Goal: Task Accomplishment & Management: Use online tool/utility

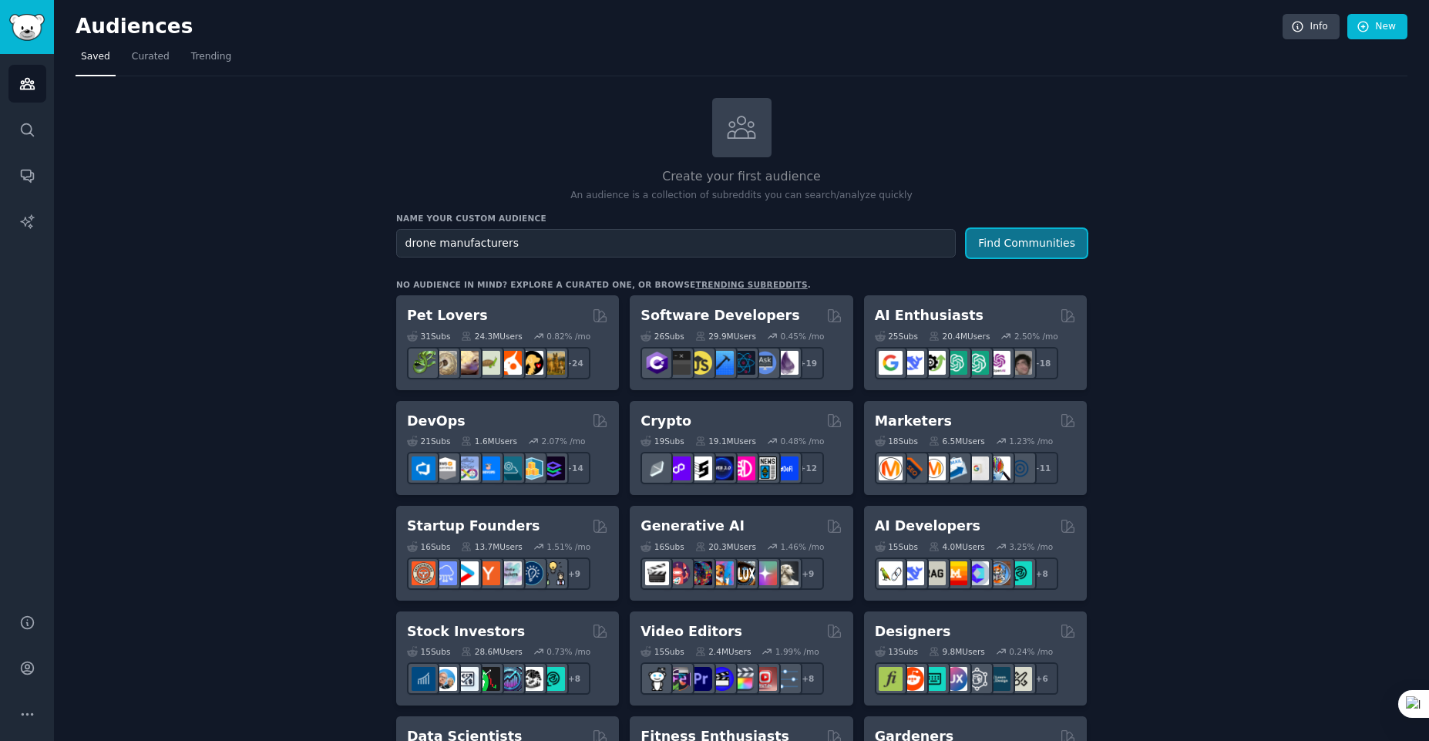
click at [1036, 235] on button "Find Communities" at bounding box center [1026, 243] width 120 height 29
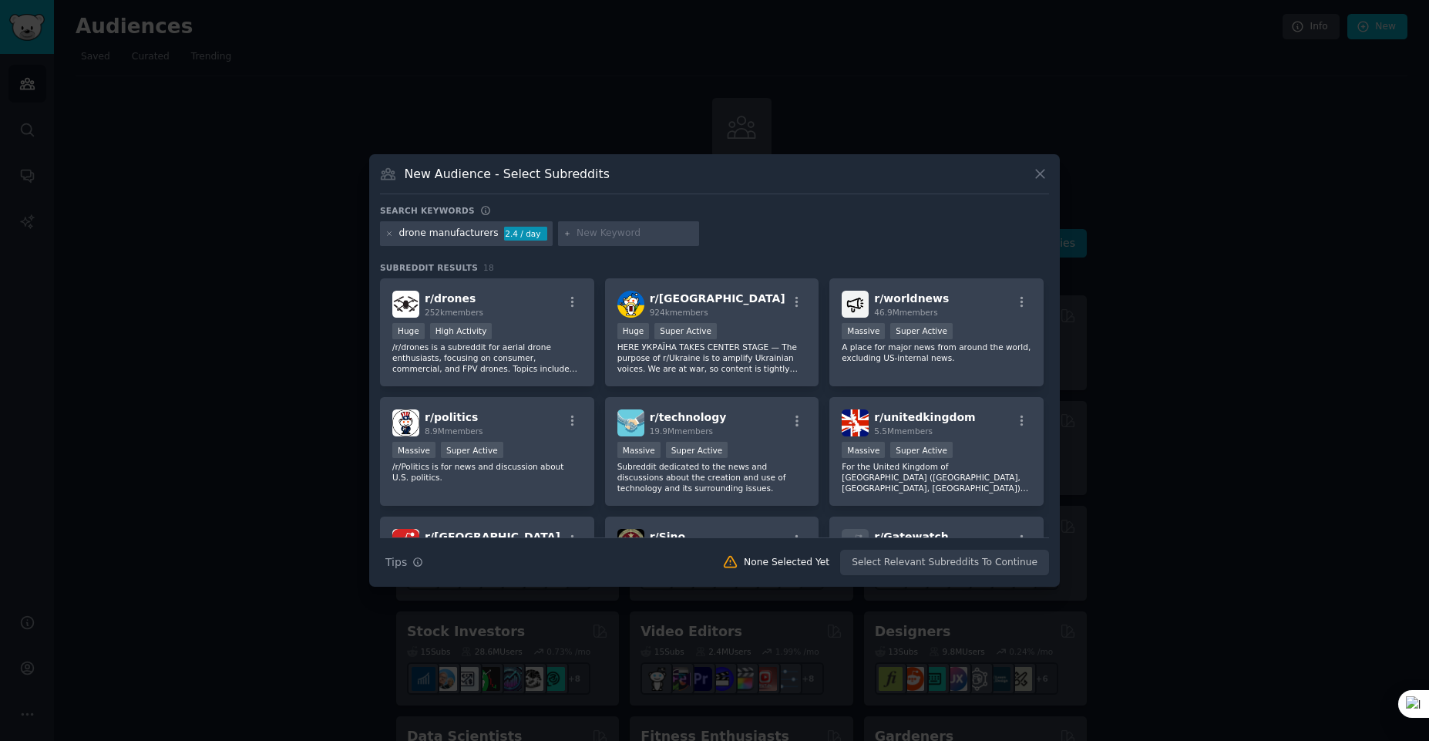
click at [486, 232] on div "drone manufacturers" at bounding box center [448, 234] width 99 height 14
click at [1043, 174] on icon at bounding box center [1040, 174] width 16 height 16
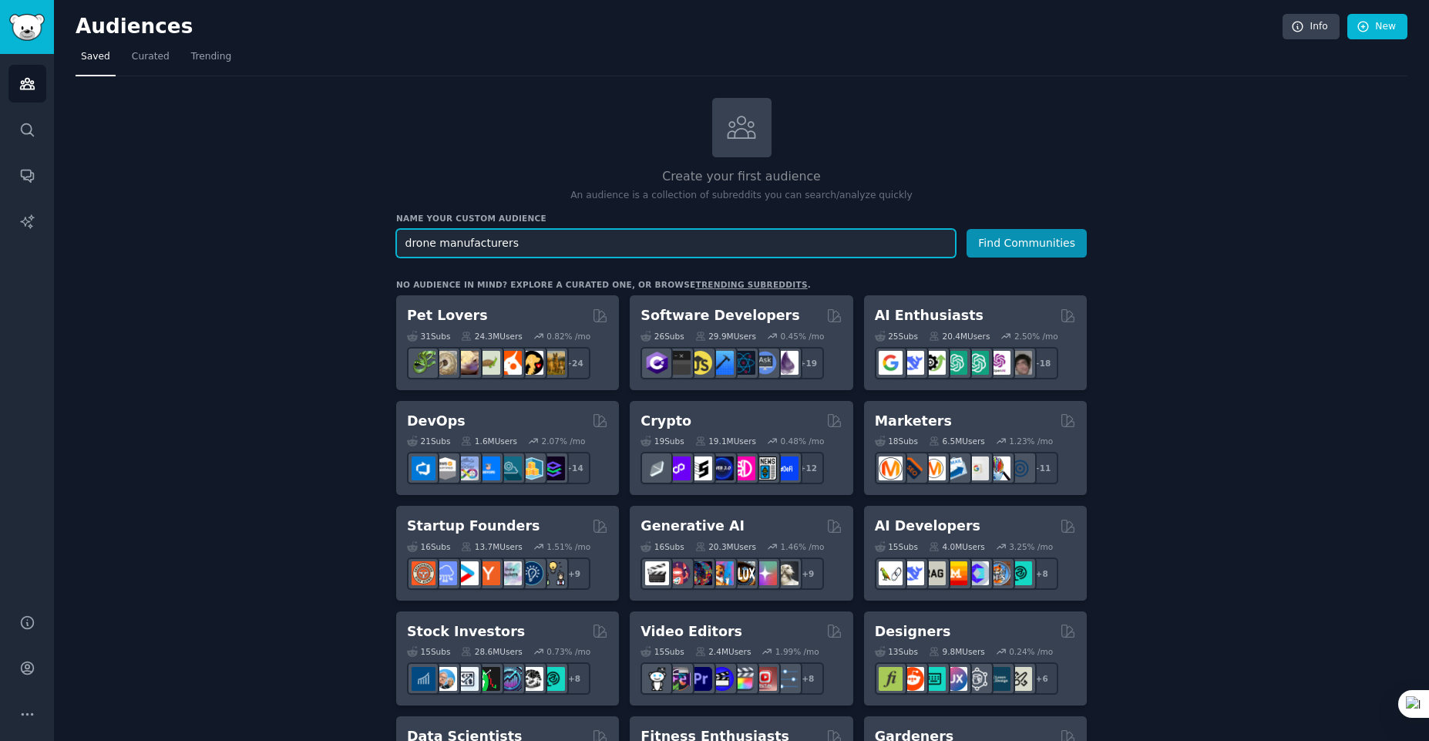
click at [543, 243] on input "drone manufacturers" at bounding box center [675, 243] width 559 height 29
type input "drone manufacturers in [GEOGRAPHIC_DATA]"
click at [966, 229] on button "Find Communities" at bounding box center [1026, 243] width 120 height 29
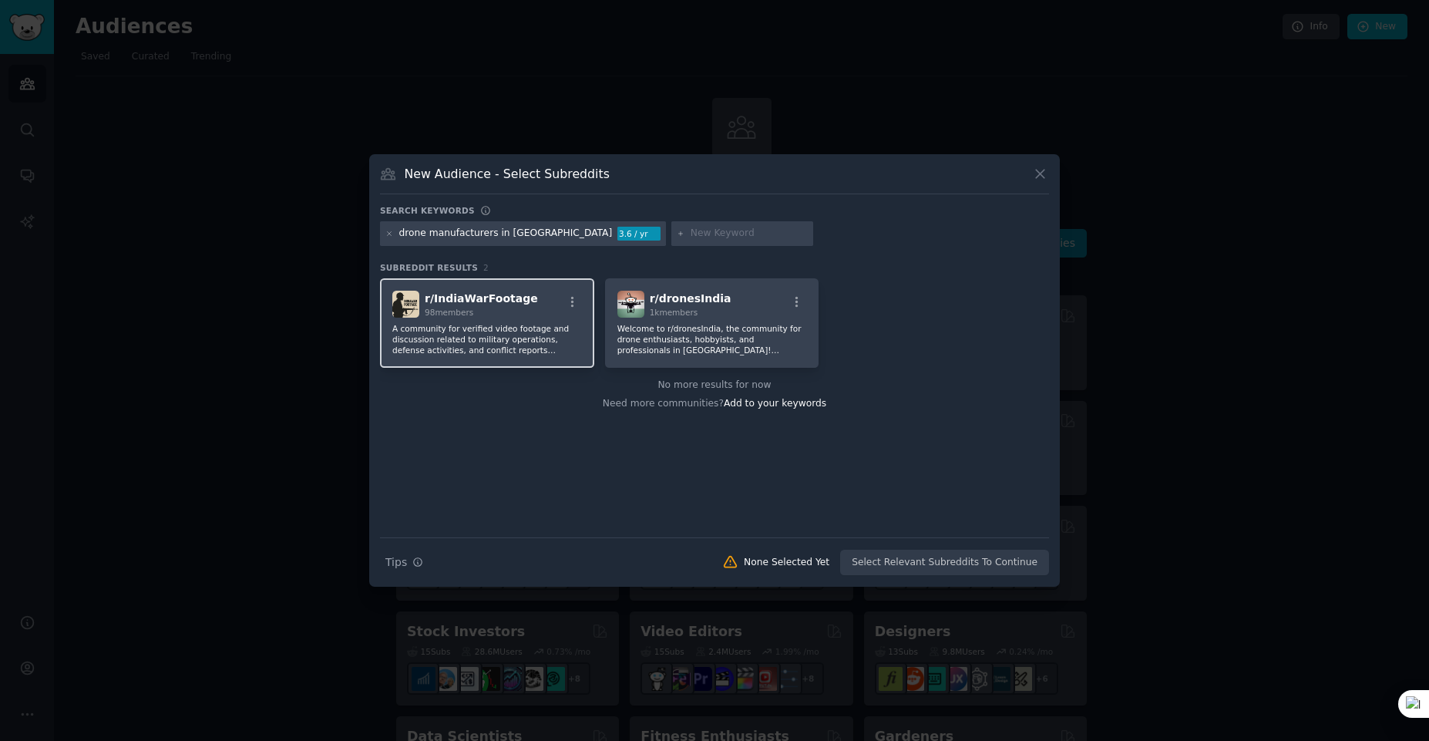
click at [457, 299] on span "r/ IndiaWarFootage" at bounding box center [481, 298] width 113 height 12
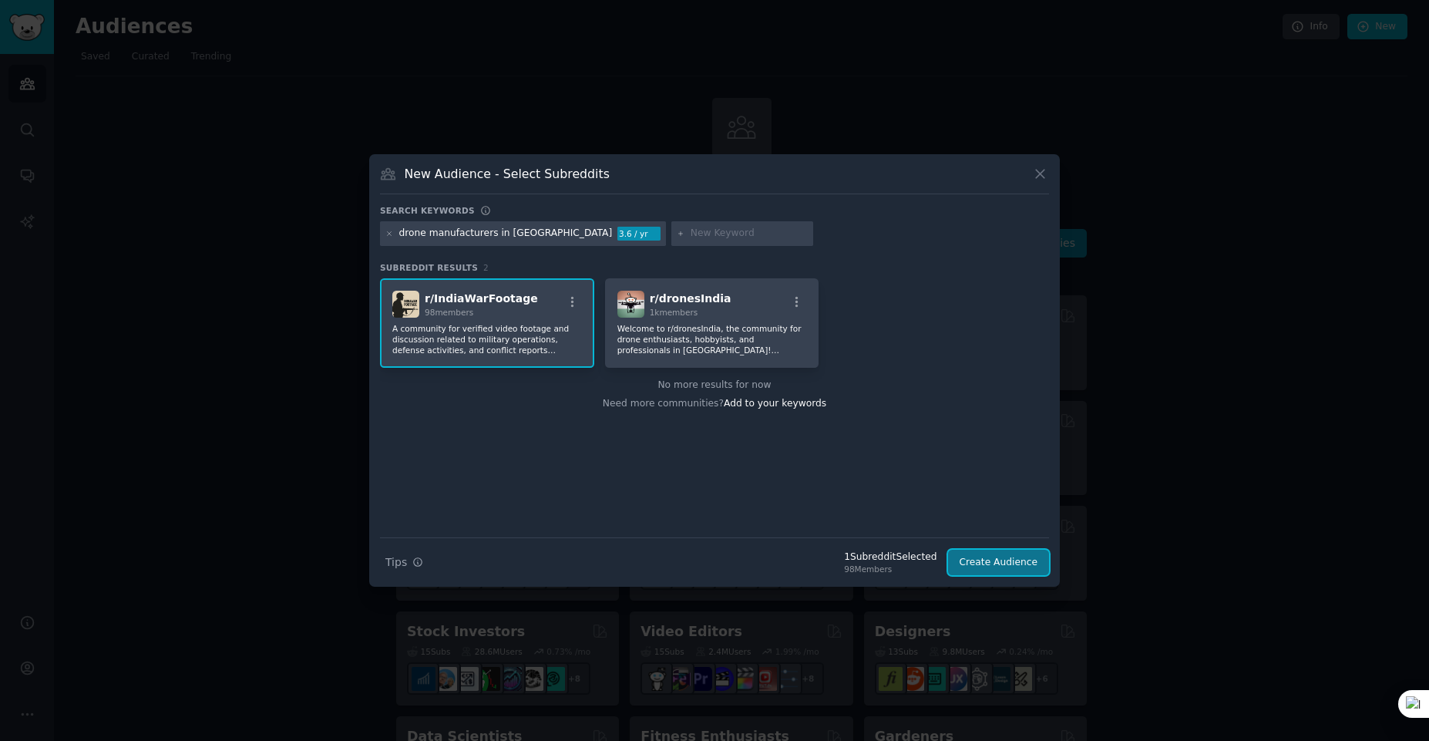
click at [1022, 570] on button "Create Audience" at bounding box center [999, 562] width 102 height 26
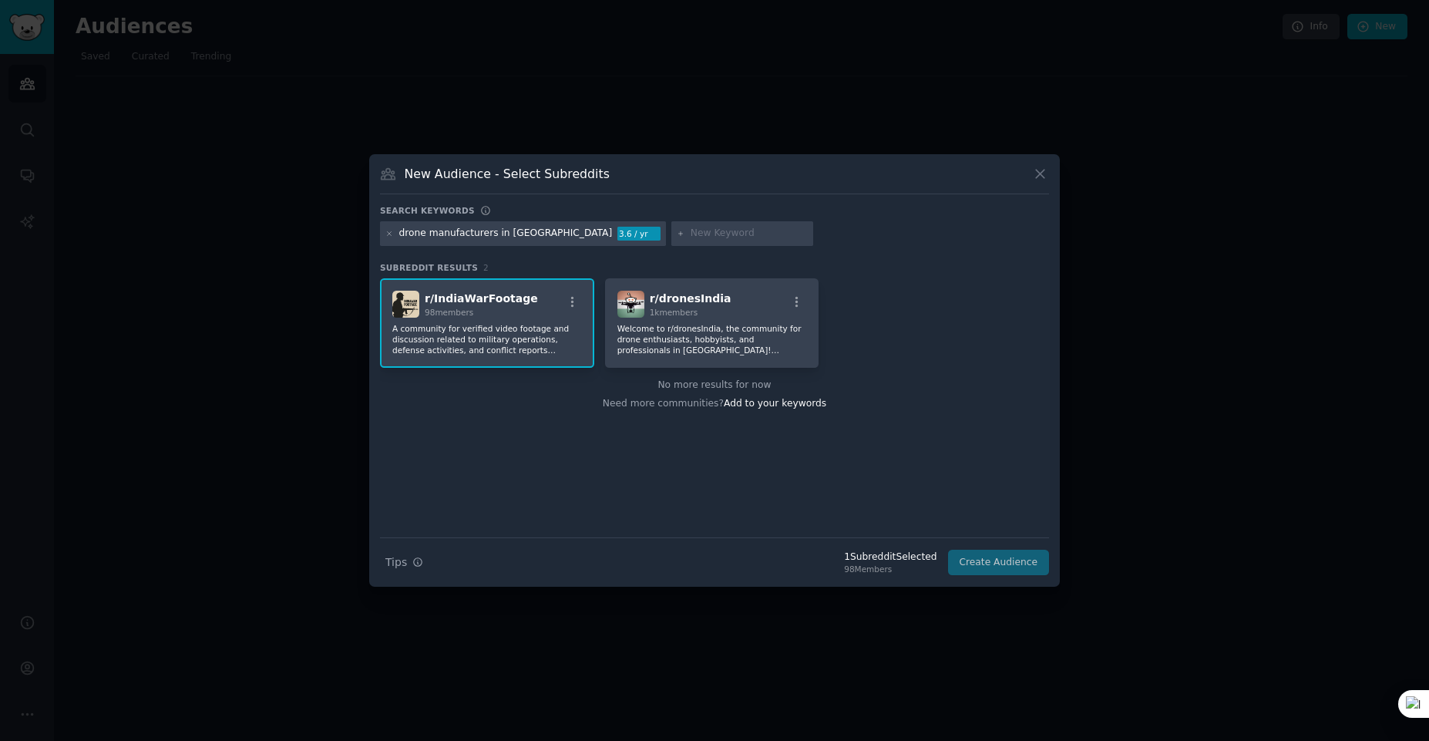
click at [1022, 570] on div "Search Tips Tips 1 Subreddit Selected 98 Members Create Audience" at bounding box center [714, 556] width 669 height 39
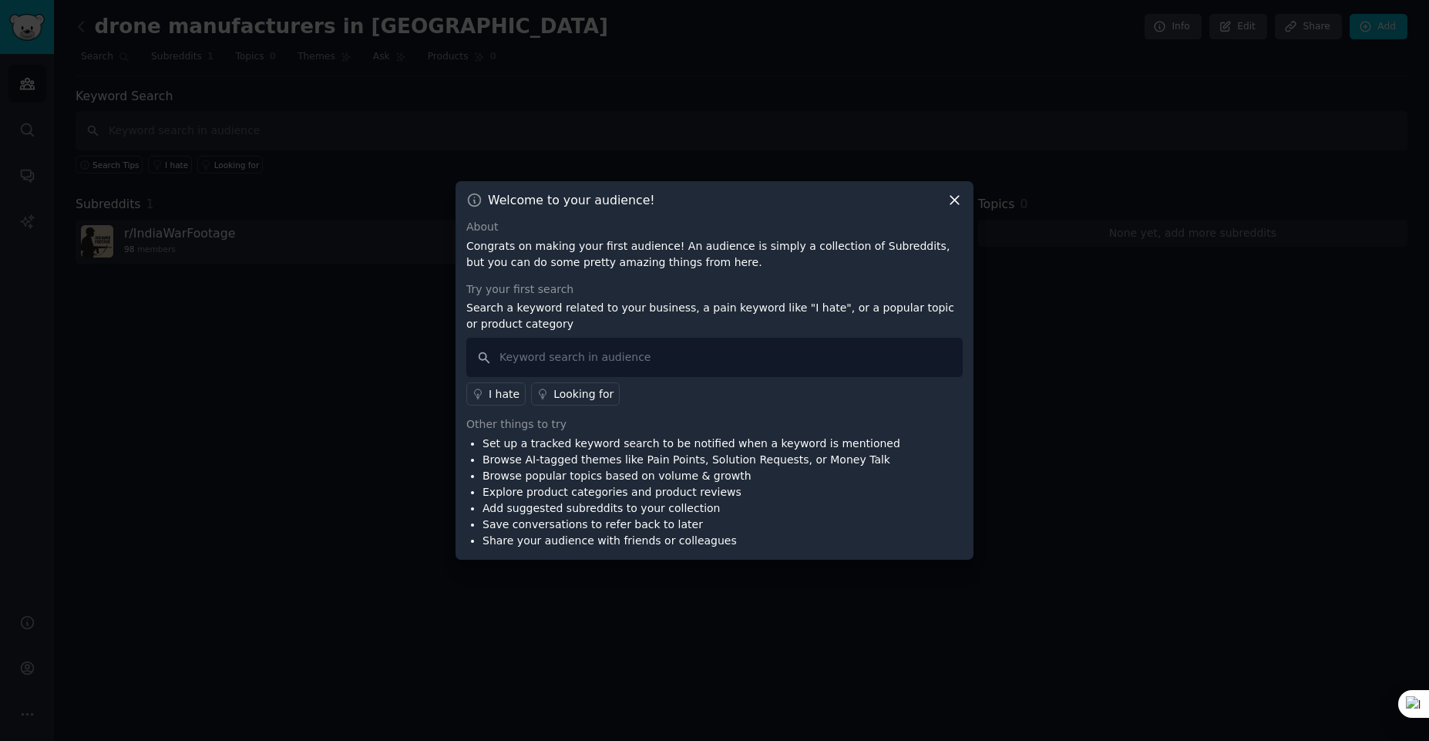
click at [948, 205] on icon at bounding box center [954, 200] width 16 height 16
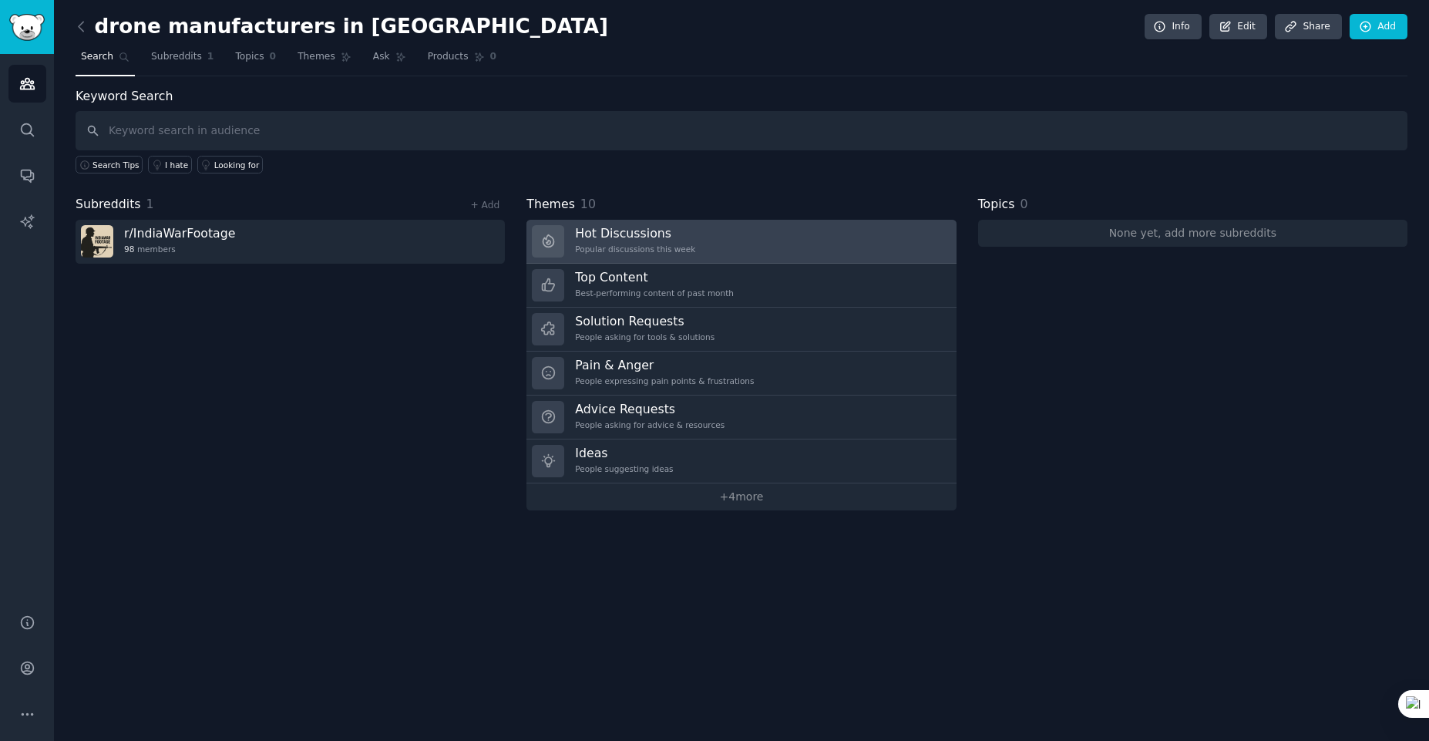
click at [684, 237] on link "Hot Discussions Popular discussions this week" at bounding box center [740, 242] width 429 height 44
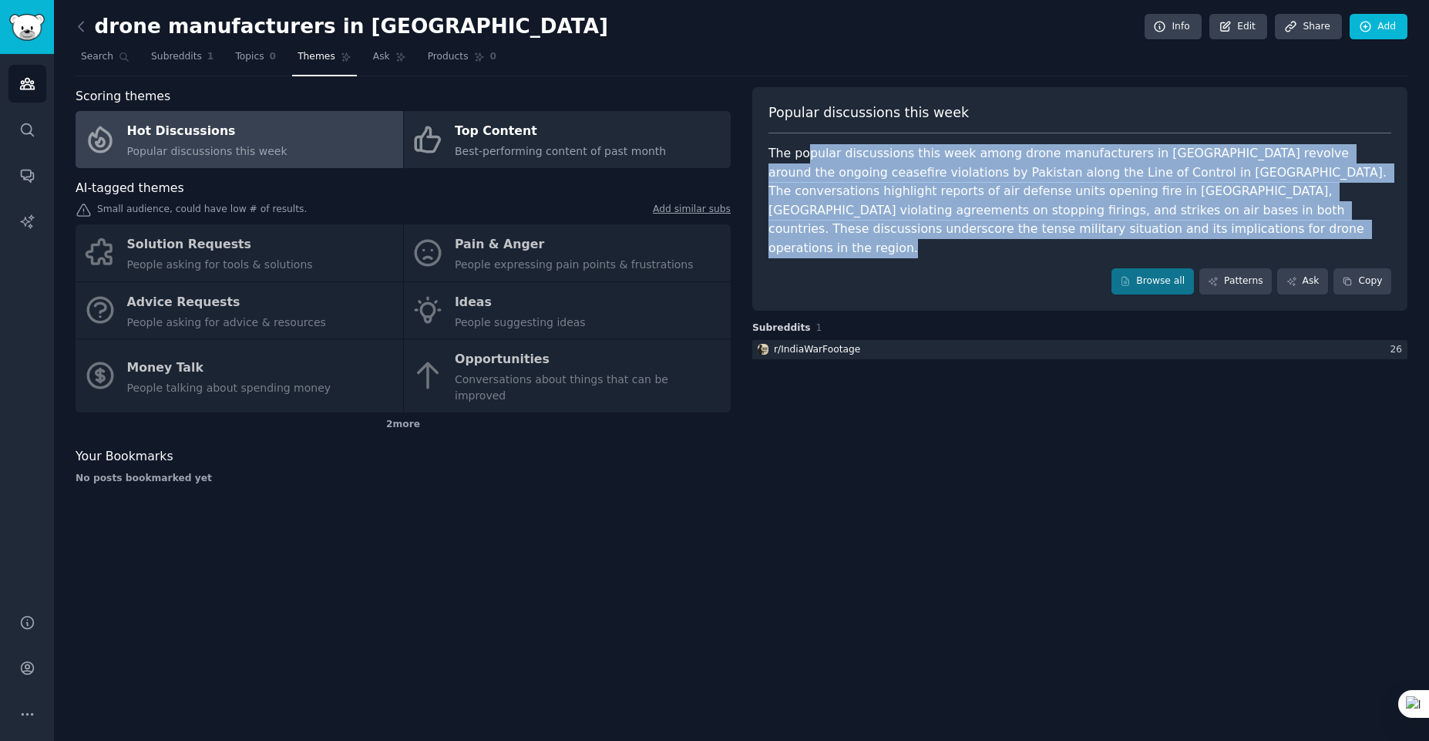
drag, startPoint x: 925, startPoint y: 250, endPoint x: 801, endPoint y: 150, distance: 158.4
click at [801, 150] on div "Popular discussions this week The popular discussions this week among drone man…" at bounding box center [1079, 198] width 655 height 223
click at [841, 205] on div "The popular discussions this week among drone manufacturers in [GEOGRAPHIC_DATA…" at bounding box center [1079, 200] width 623 height 113
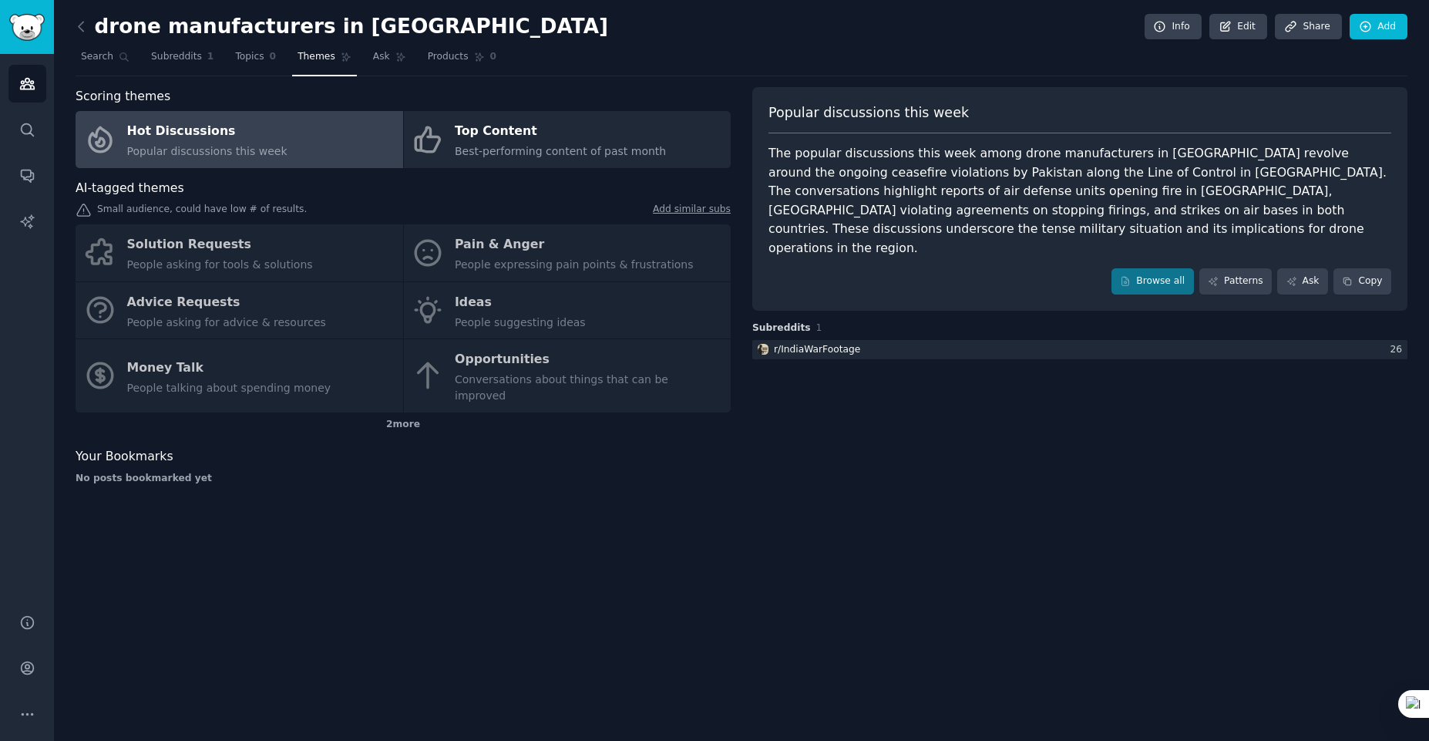
click at [857, 237] on div "The popular discussions this week among drone manufacturers in [GEOGRAPHIC_DATA…" at bounding box center [1079, 200] width 623 height 113
click at [251, 381] on div "Solution Requests People asking for tools & solutions Pain & Anger People expre…" at bounding box center [403, 318] width 655 height 188
click at [203, 383] on div "Solution Requests People asking for tools & solutions Pain & Anger People expre…" at bounding box center [403, 318] width 655 height 188
click at [207, 360] on div "Solution Requests People asking for tools & solutions Pain & Anger People expre…" at bounding box center [403, 318] width 655 height 188
click at [207, 361] on div "Solution Requests People asking for tools & solutions Pain & Anger People expre…" at bounding box center [403, 318] width 655 height 188
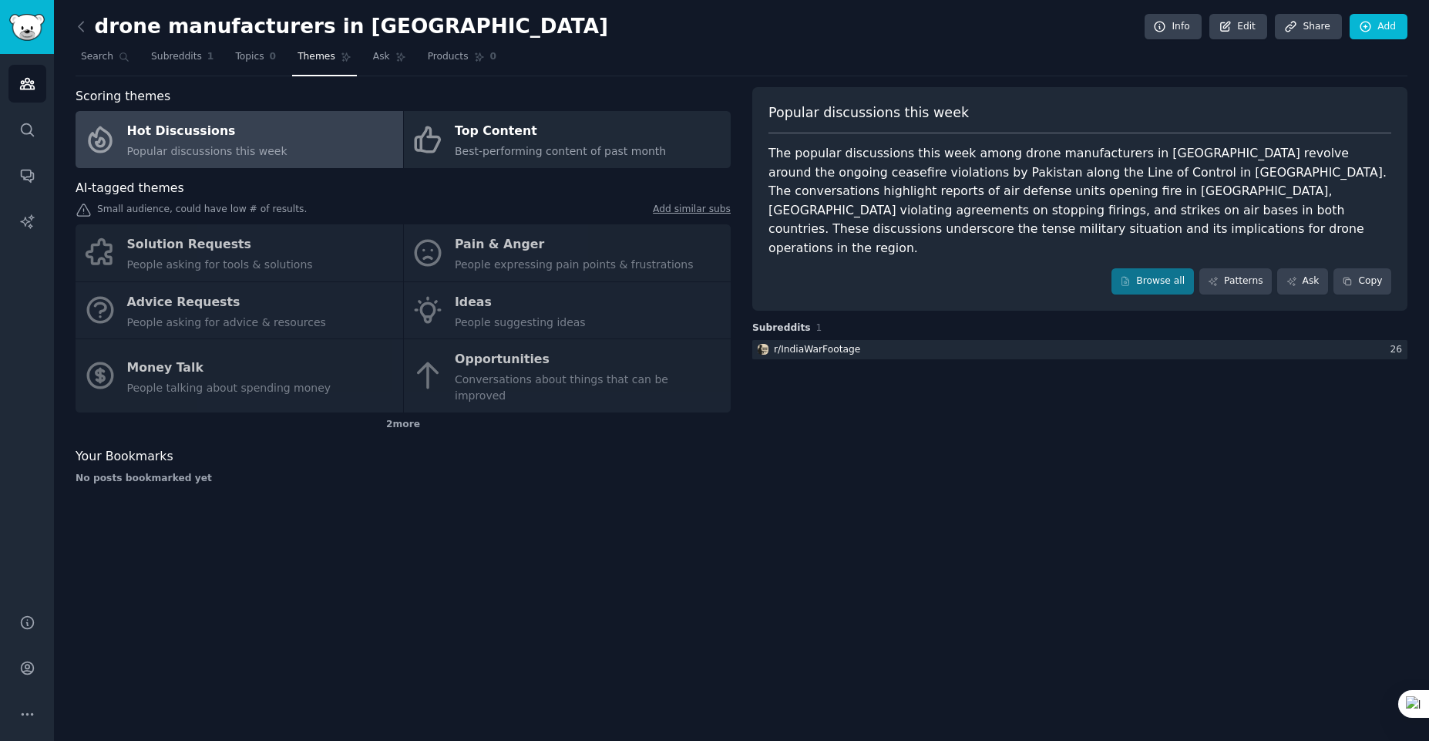
click at [208, 315] on div "Solution Requests People asking for tools & solutions Pain & Anger People expre…" at bounding box center [403, 318] width 655 height 188
click at [212, 297] on div "Solution Requests People asking for tools & solutions Pain & Anger People expre…" at bounding box center [403, 318] width 655 height 188
click at [170, 249] on div "Solution Requests People asking for tools & solutions Pain & Anger People expre…" at bounding box center [403, 318] width 655 height 188
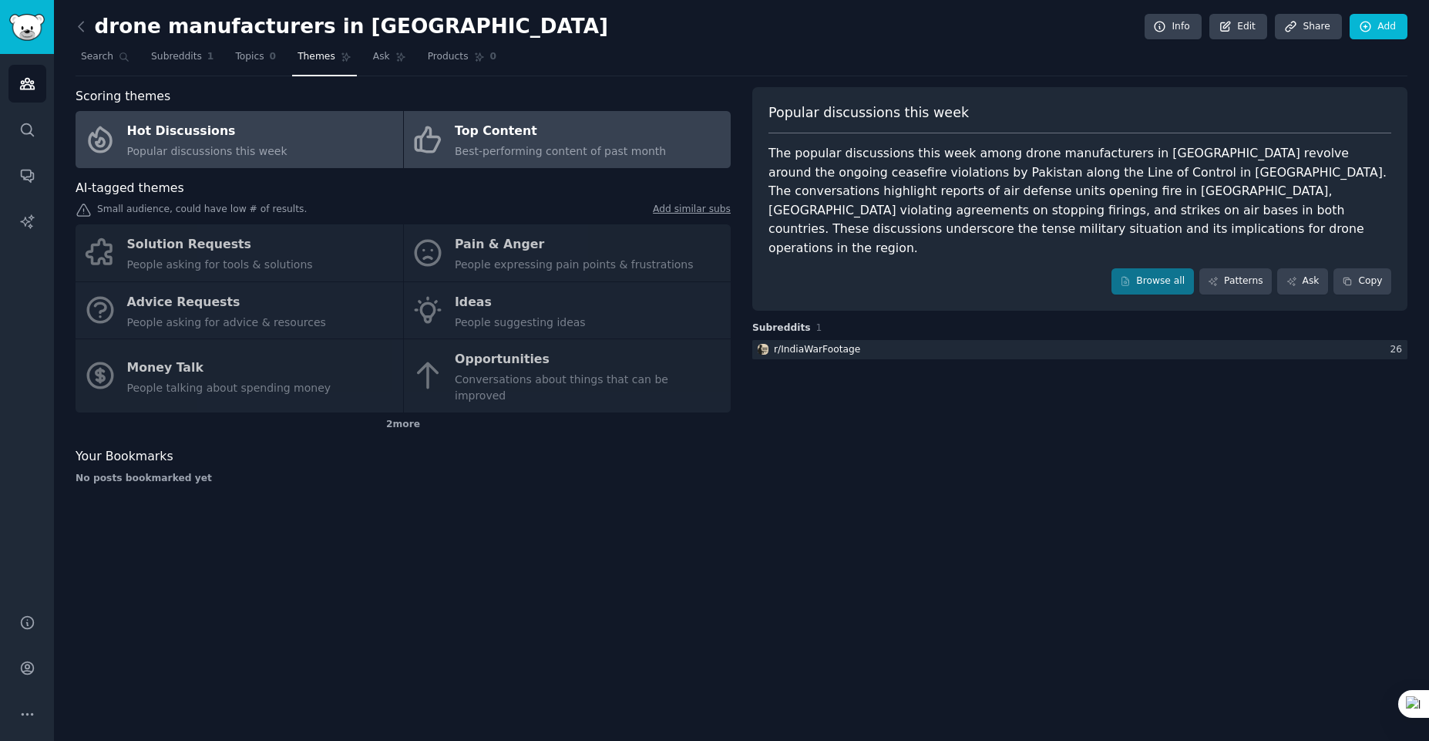
click at [527, 122] on div "Top Content" at bounding box center [560, 131] width 211 height 25
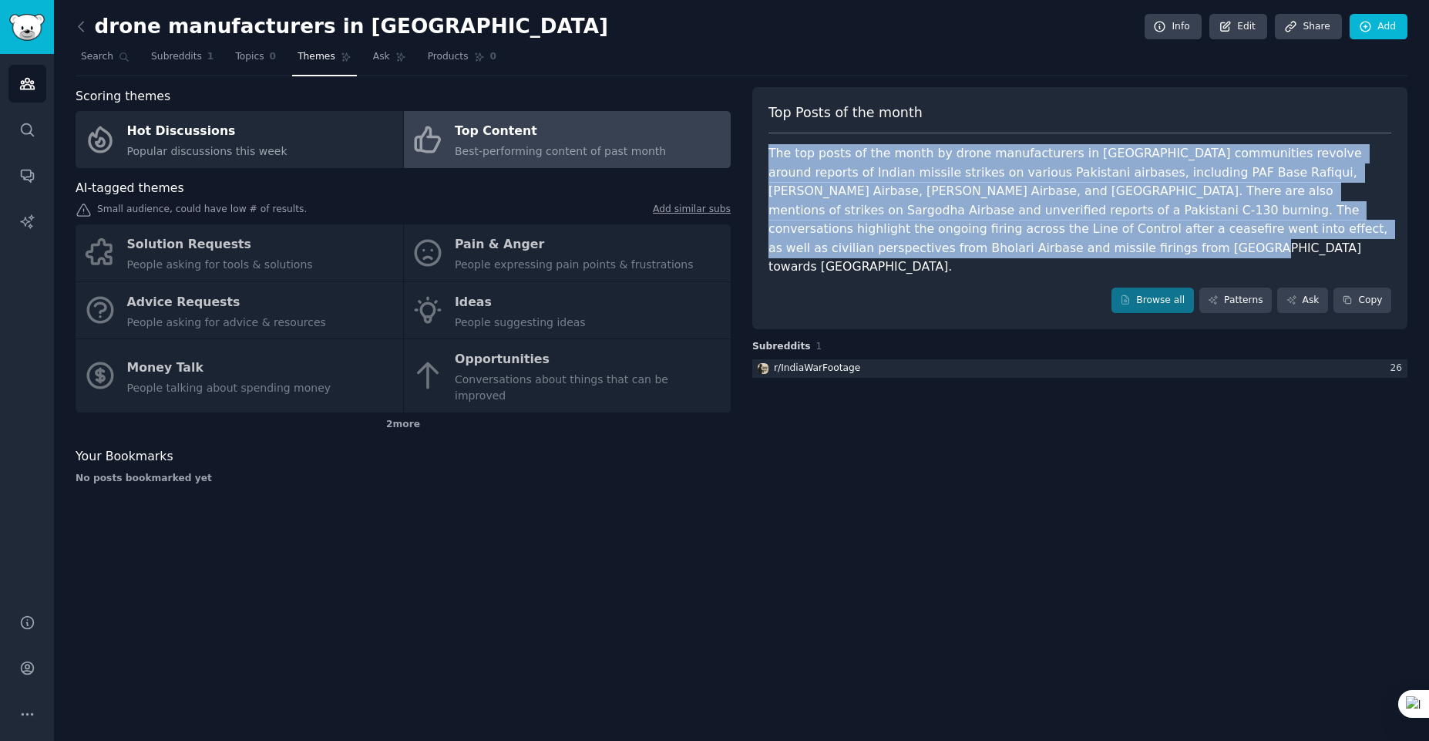
drag, startPoint x: 761, startPoint y: 146, endPoint x: 1346, endPoint y: 231, distance: 591.1
click at [1346, 231] on div "Top Posts of the month The top posts of the month by drone manufacturers in [GE…" at bounding box center [1079, 208] width 655 height 243
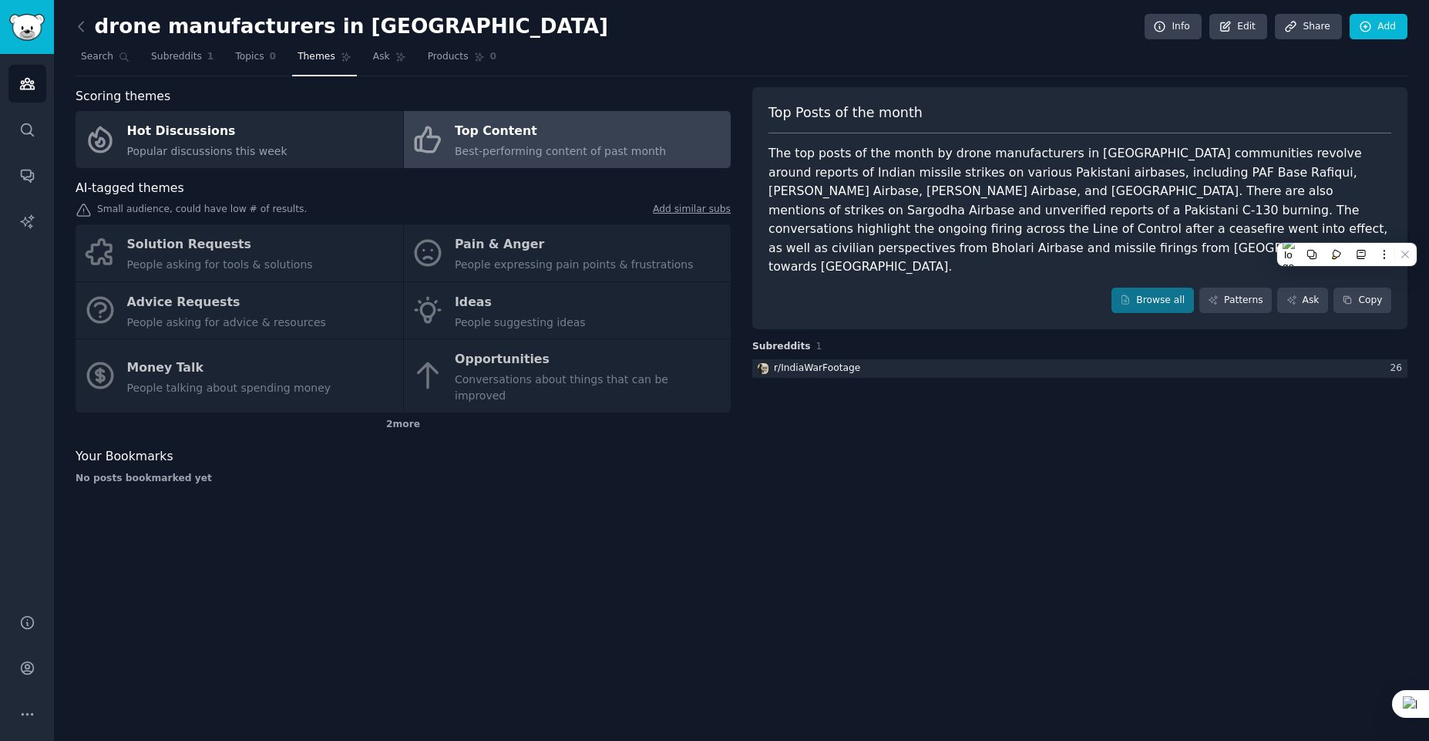
click at [902, 365] on div "Top Posts of the month The top posts of the month by drone manufacturers in [GE…" at bounding box center [1079, 291] width 655 height 409
click at [932, 492] on div "drone manufacturers in [GEOGRAPHIC_DATA] Info Edit Share Add Search Subreddits …" at bounding box center [741, 370] width 1375 height 741
click at [571, 577] on div "drone manufacturers in [GEOGRAPHIC_DATA] Info Edit Share Add Search Subreddits …" at bounding box center [741, 370] width 1375 height 741
